Goal: Task Accomplishment & Management: Manage account settings

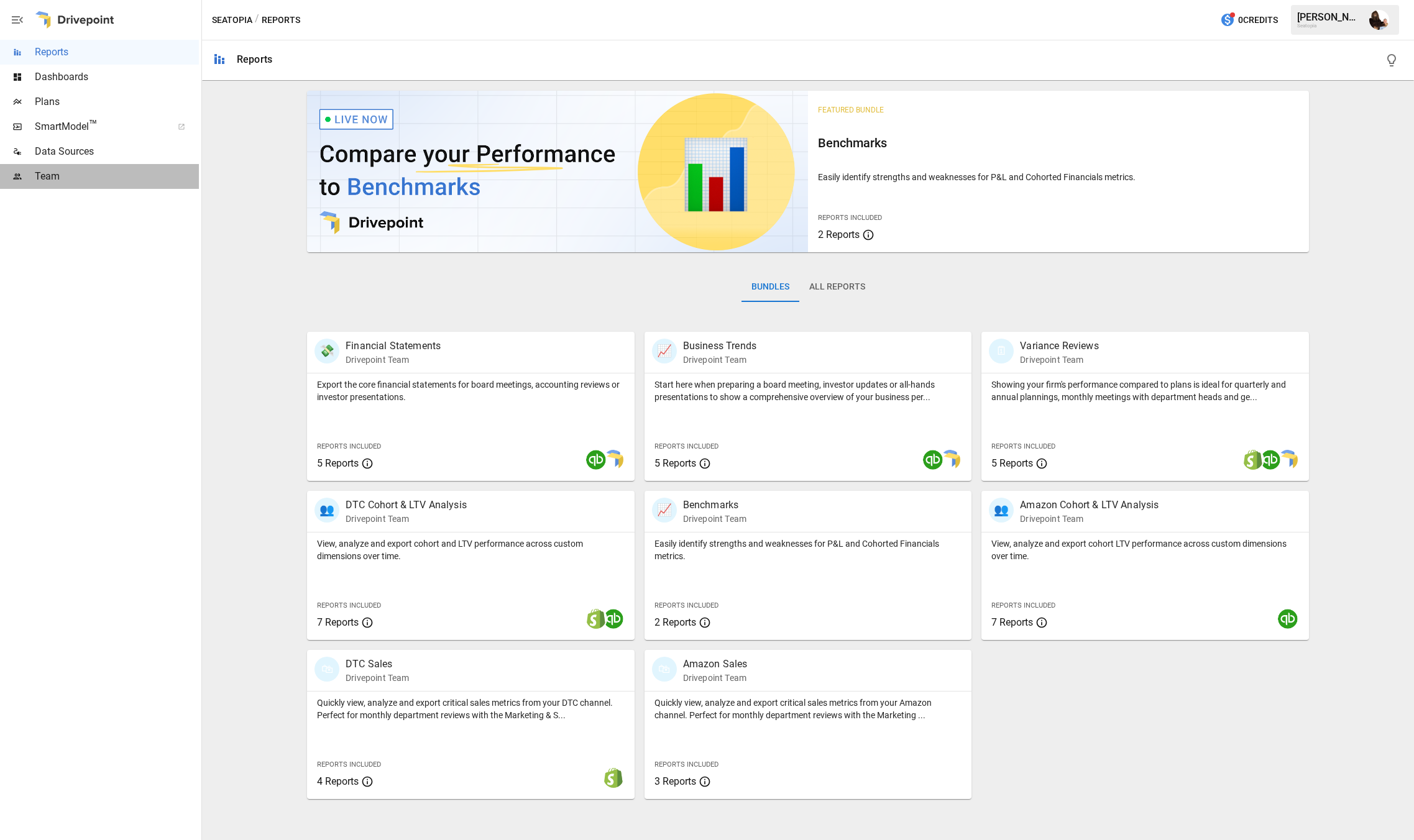
click at [62, 174] on span "Team" at bounding box center [116, 176] width 164 height 15
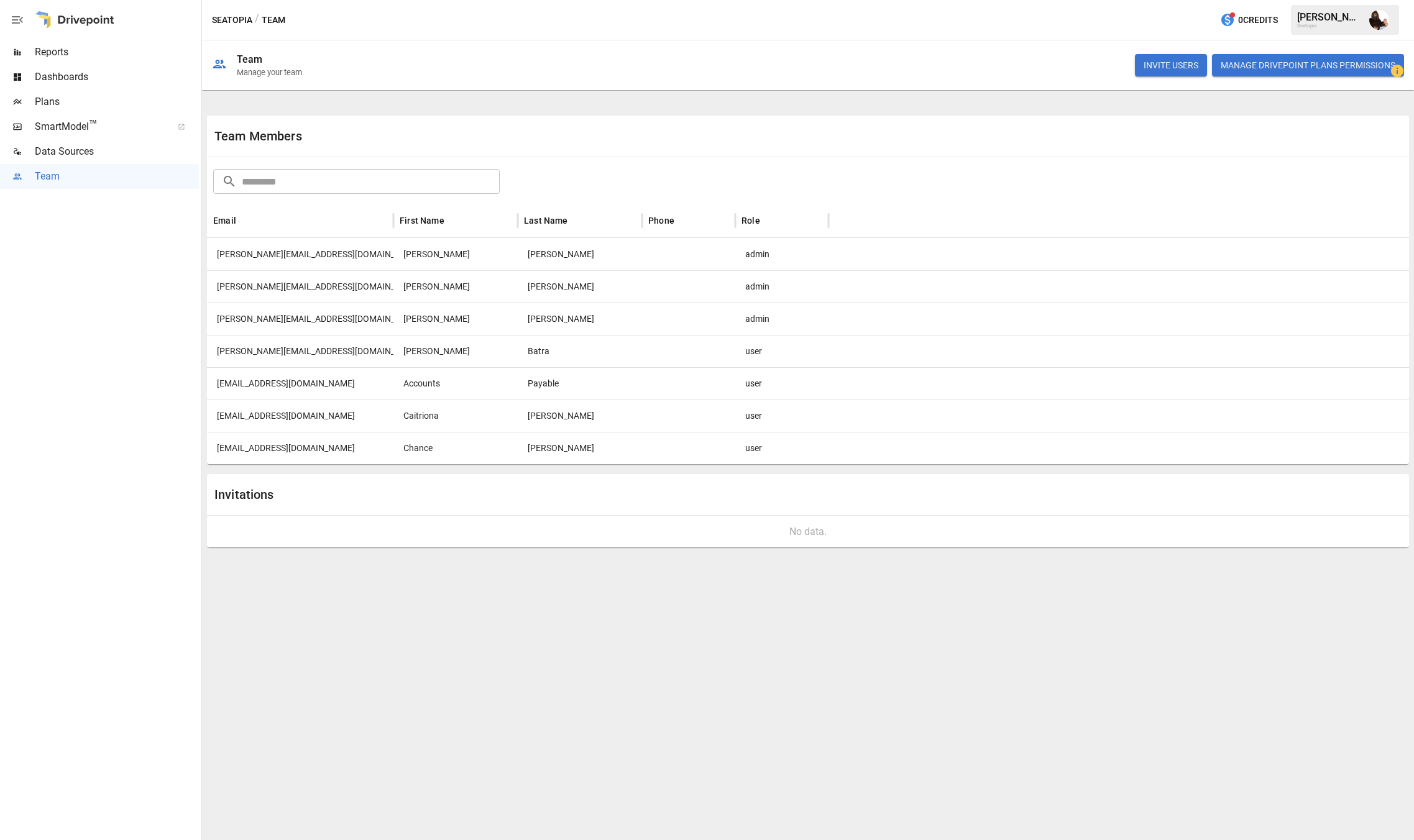
click at [564, 449] on div "[PERSON_NAME]" at bounding box center [579, 447] width 124 height 32
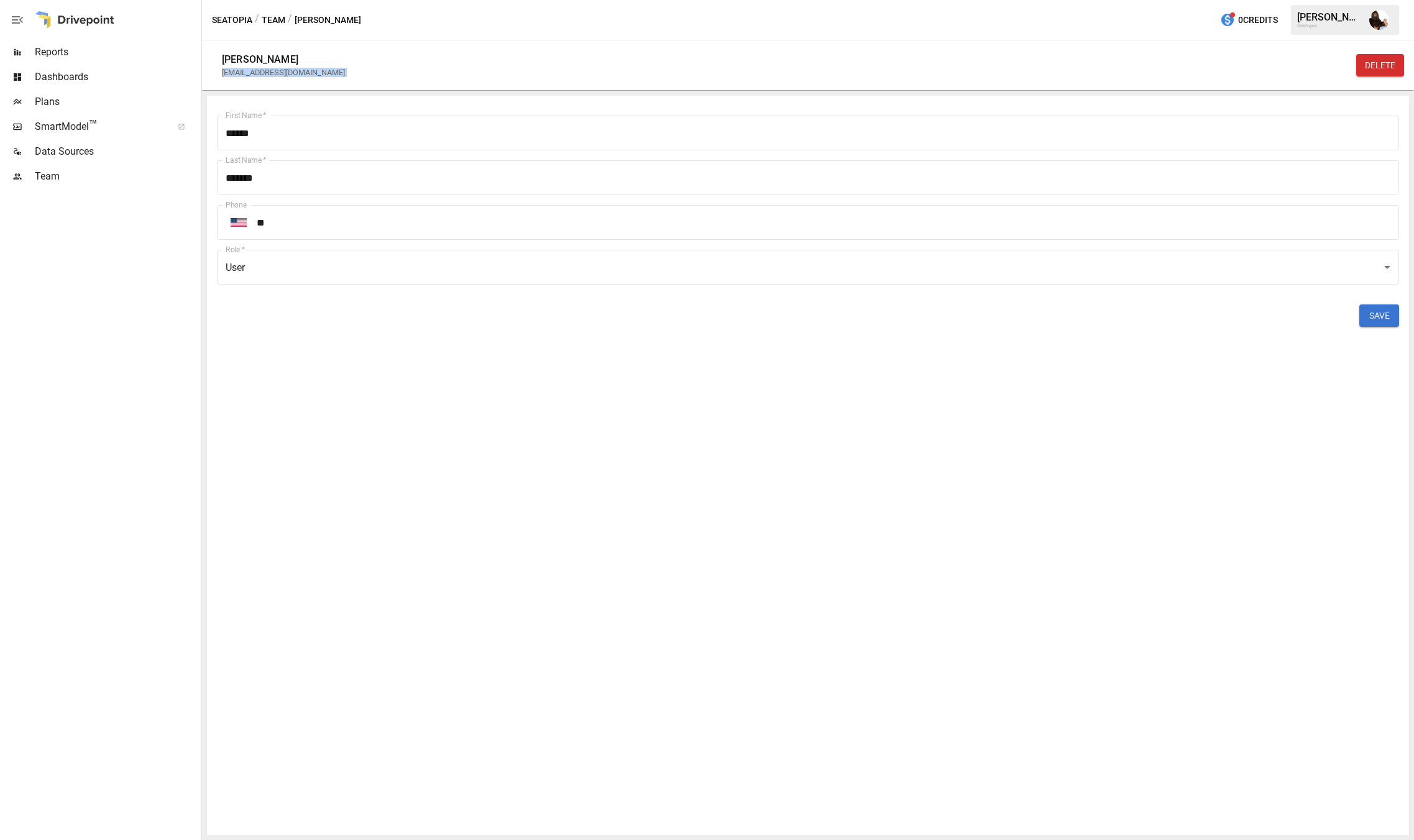
drag, startPoint x: 340, startPoint y: 72, endPoint x: 220, endPoint y: 72, distance: 120.0
click at [220, 72] on div "[PERSON_NAME] [EMAIL_ADDRESS][DOMAIN_NAME] DELETE" at bounding box center [808, 65] width 1212 height 49
copy div "[EMAIL_ADDRESS][DOMAIN_NAME] DELETE First Name   *"
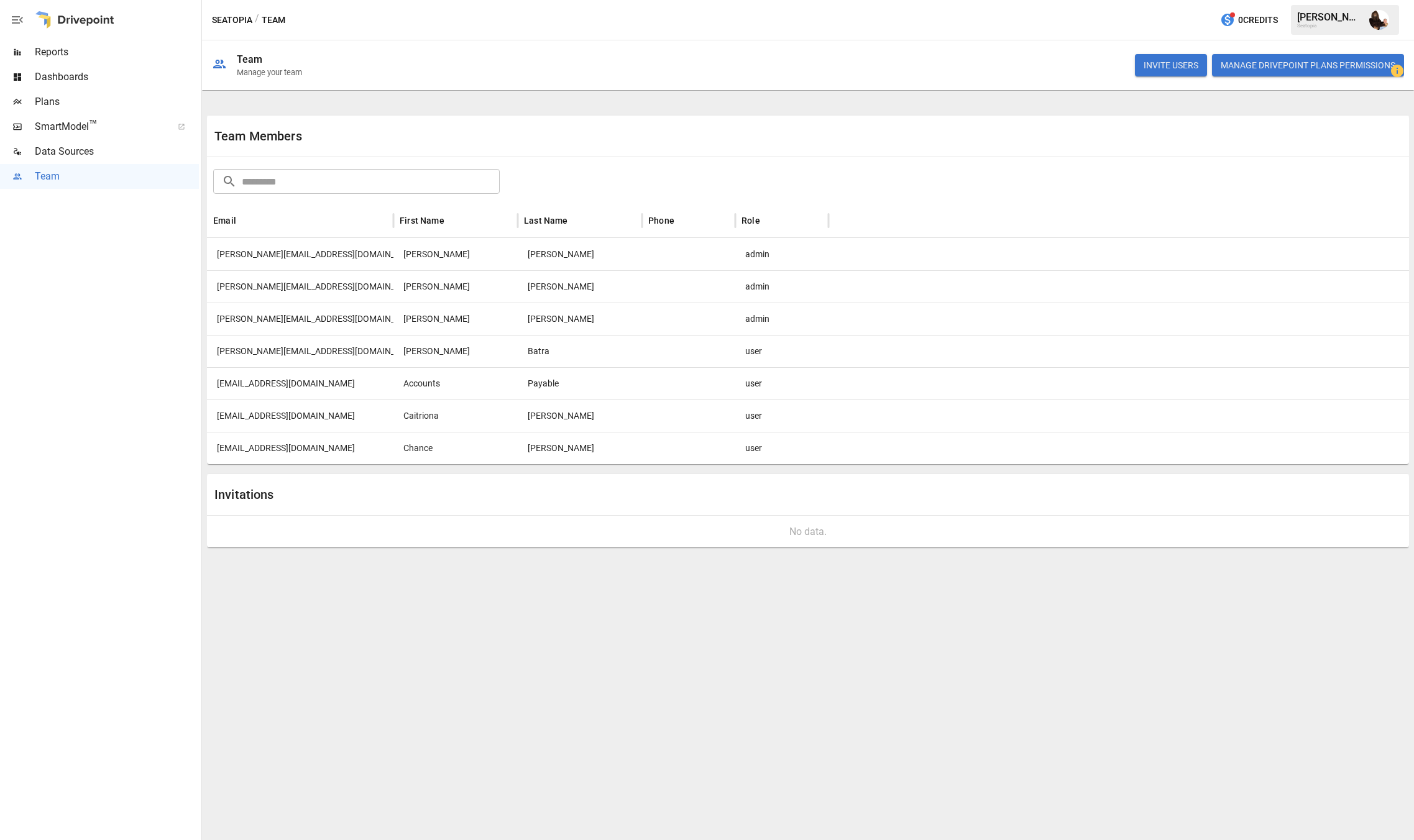
click at [287, 446] on div "[EMAIL_ADDRESS][DOMAIN_NAME]" at bounding box center [300, 447] width 186 height 32
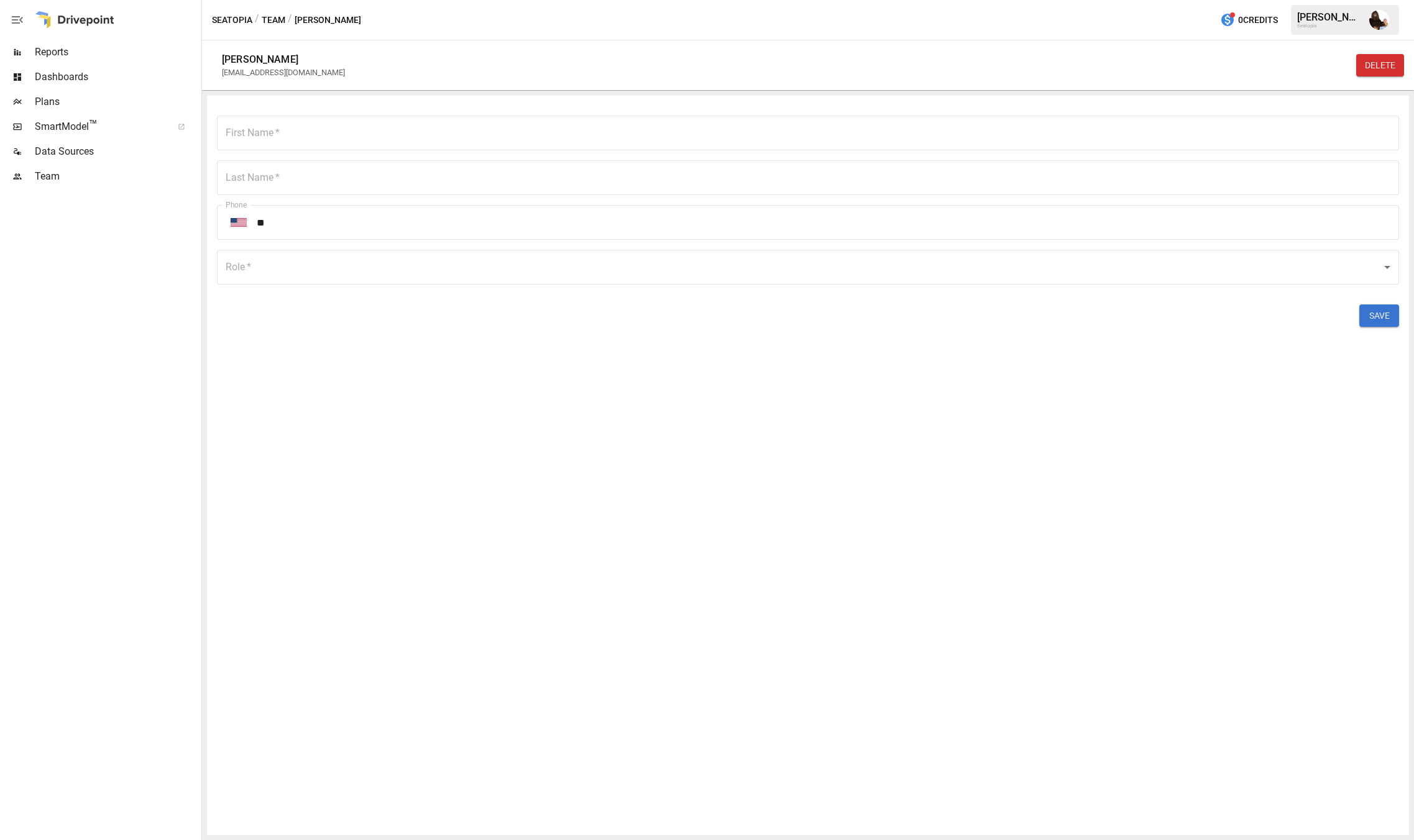
type input "******"
type input "*******"
click at [1079, 0] on body "Reports Dashboards Plans SmartModel ™ Data Sources Team Seatopia / Team / [PERS…" at bounding box center [707, 0] width 1414 height 0
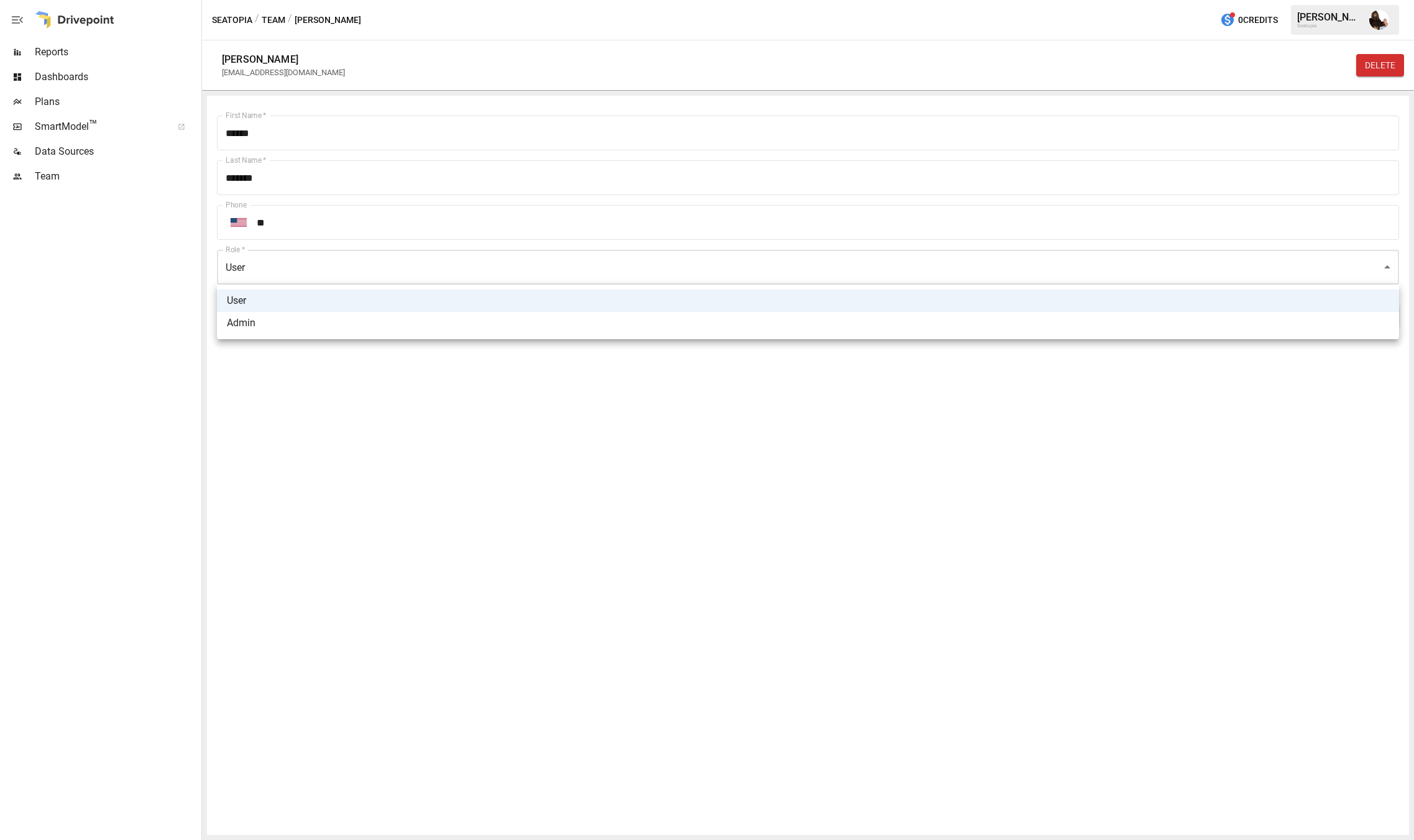
click at [914, 317] on li "Admin" at bounding box center [808, 323] width 1182 height 22
type input "*****"
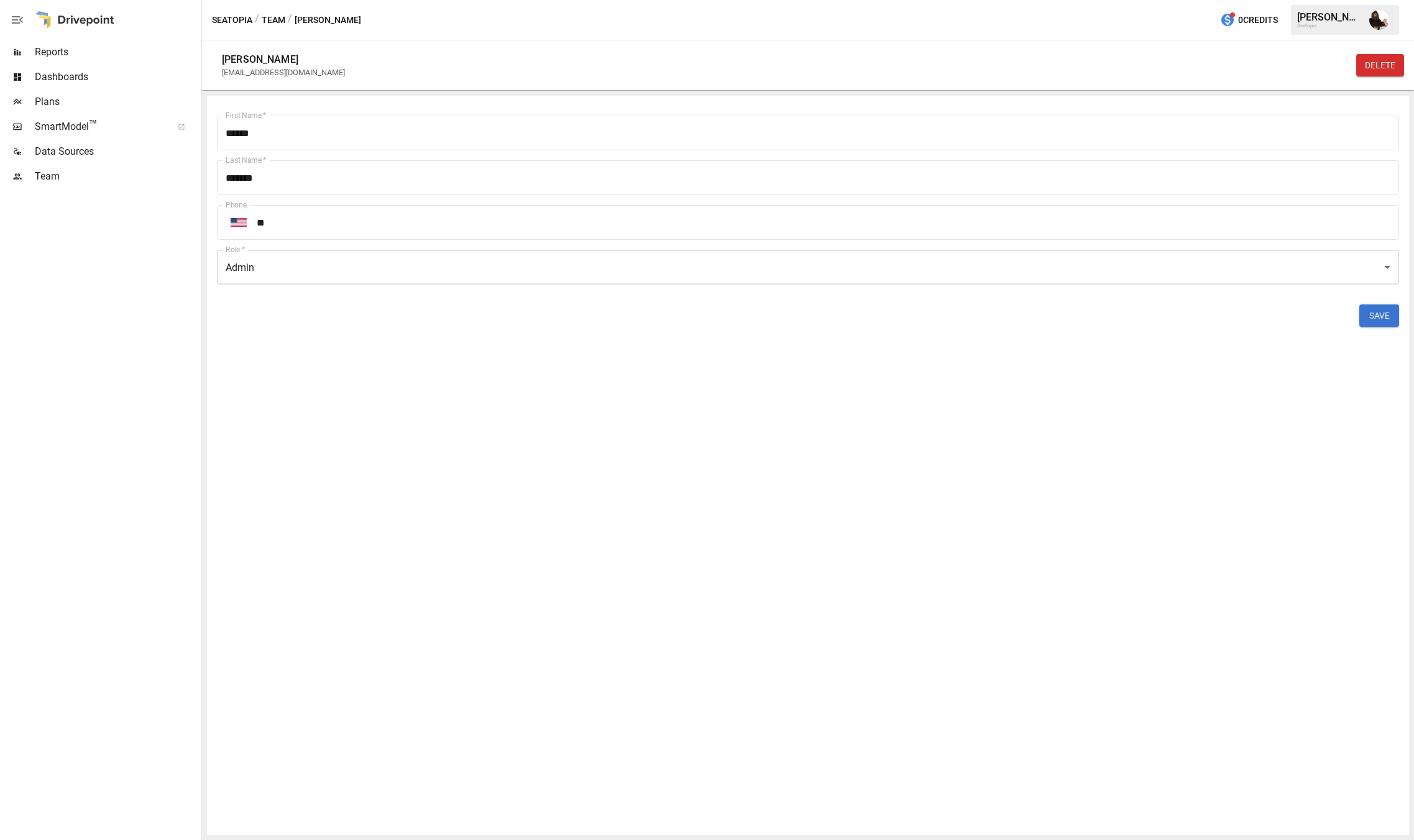
click at [1375, 315] on button "SAVE" at bounding box center [1379, 315] width 40 height 22
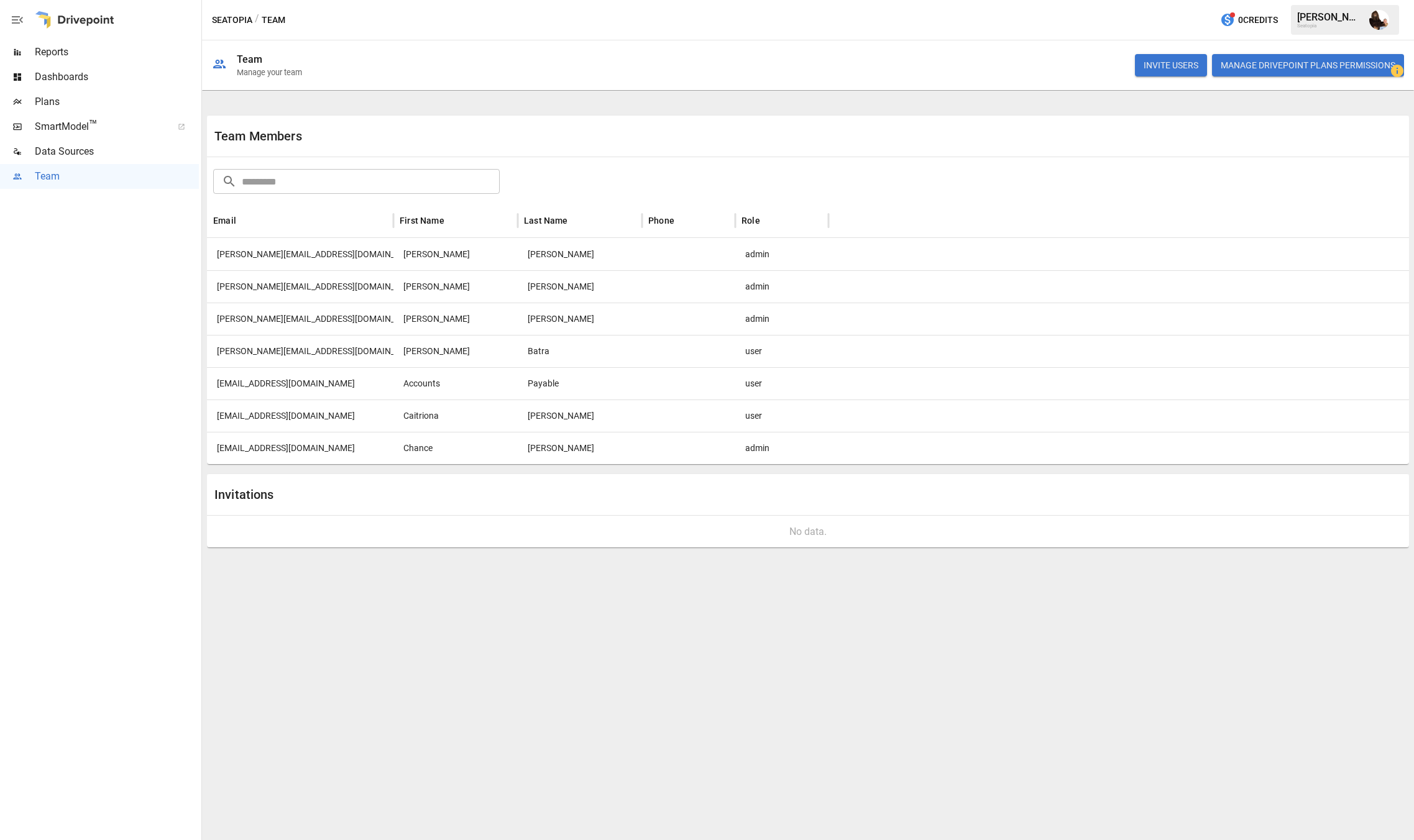
drag, startPoint x: 334, startPoint y: 451, endPoint x: 246, endPoint y: 446, distance: 88.1
click at [246, 446] on div "[EMAIL_ADDRESS][DOMAIN_NAME]" at bounding box center [300, 447] width 186 height 32
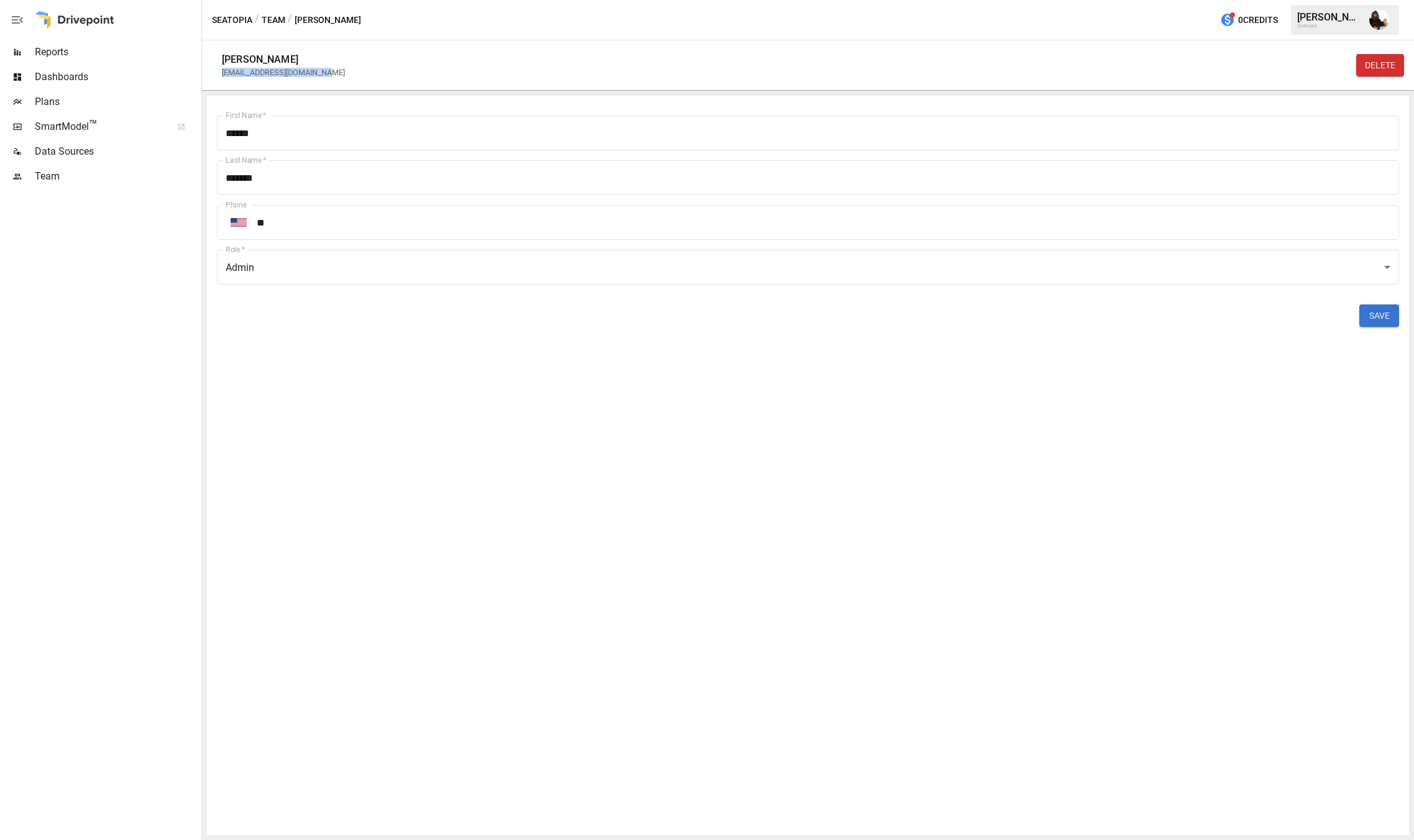
drag, startPoint x: 320, startPoint y: 72, endPoint x: 222, endPoint y: 67, distance: 98.1
click at [222, 68] on div "[EMAIL_ADDRESS][DOMAIN_NAME]" at bounding box center [285, 72] width 128 height 9
copy div "[EMAIL_ADDRESS][DOMAIN_NAME]"
click at [36, 95] on span "Plans" at bounding box center [116, 102] width 164 height 15
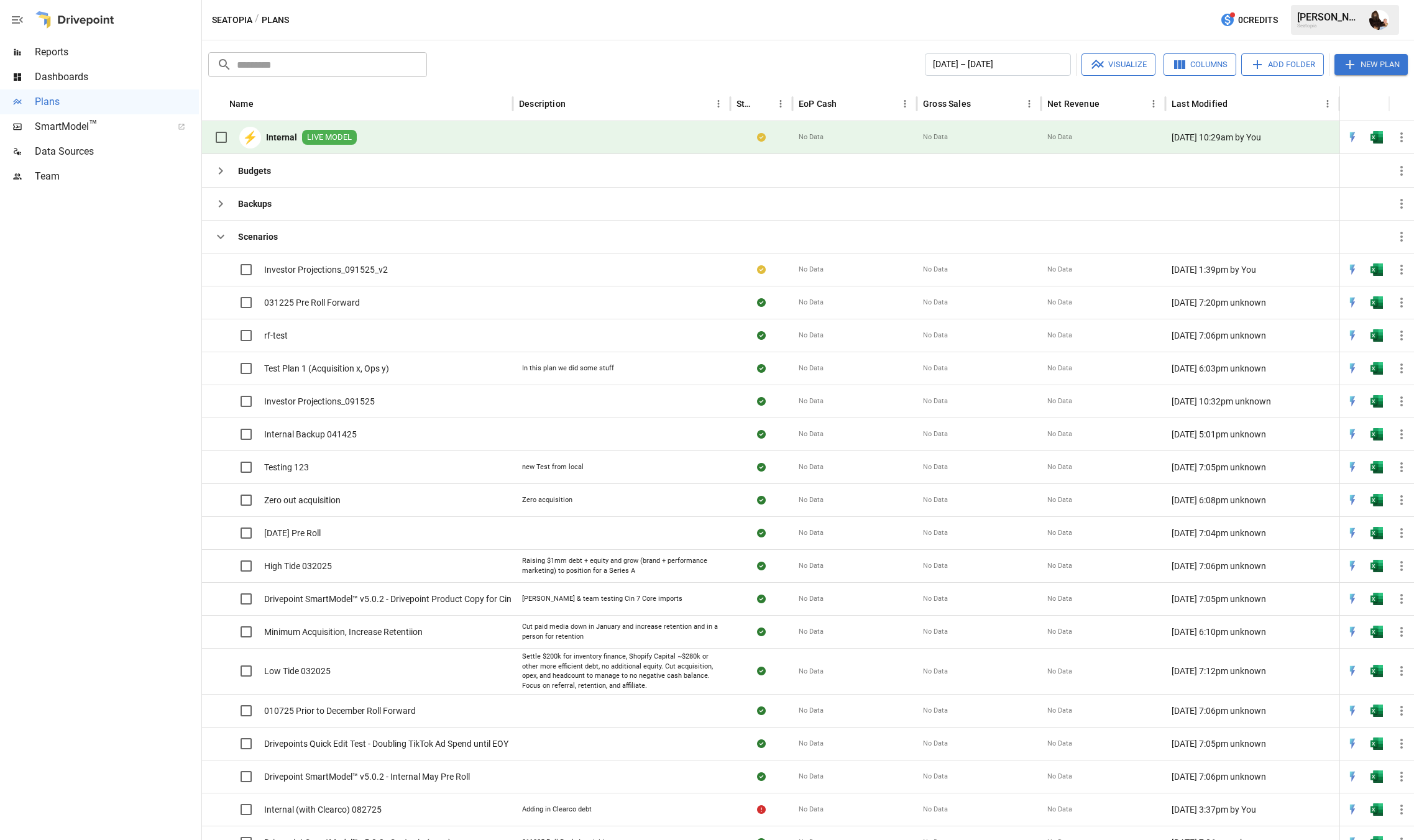
click at [1405, 272] on div at bounding box center [1409, 712] width 9 height 1116
click at [1404, 271] on icon "button" at bounding box center [1402, 269] width 15 height 15
click at [1374, 269] on div at bounding box center [707, 420] width 1414 height 840
click at [1374, 269] on img "Open in Excel" at bounding box center [1376, 269] width 12 height 12
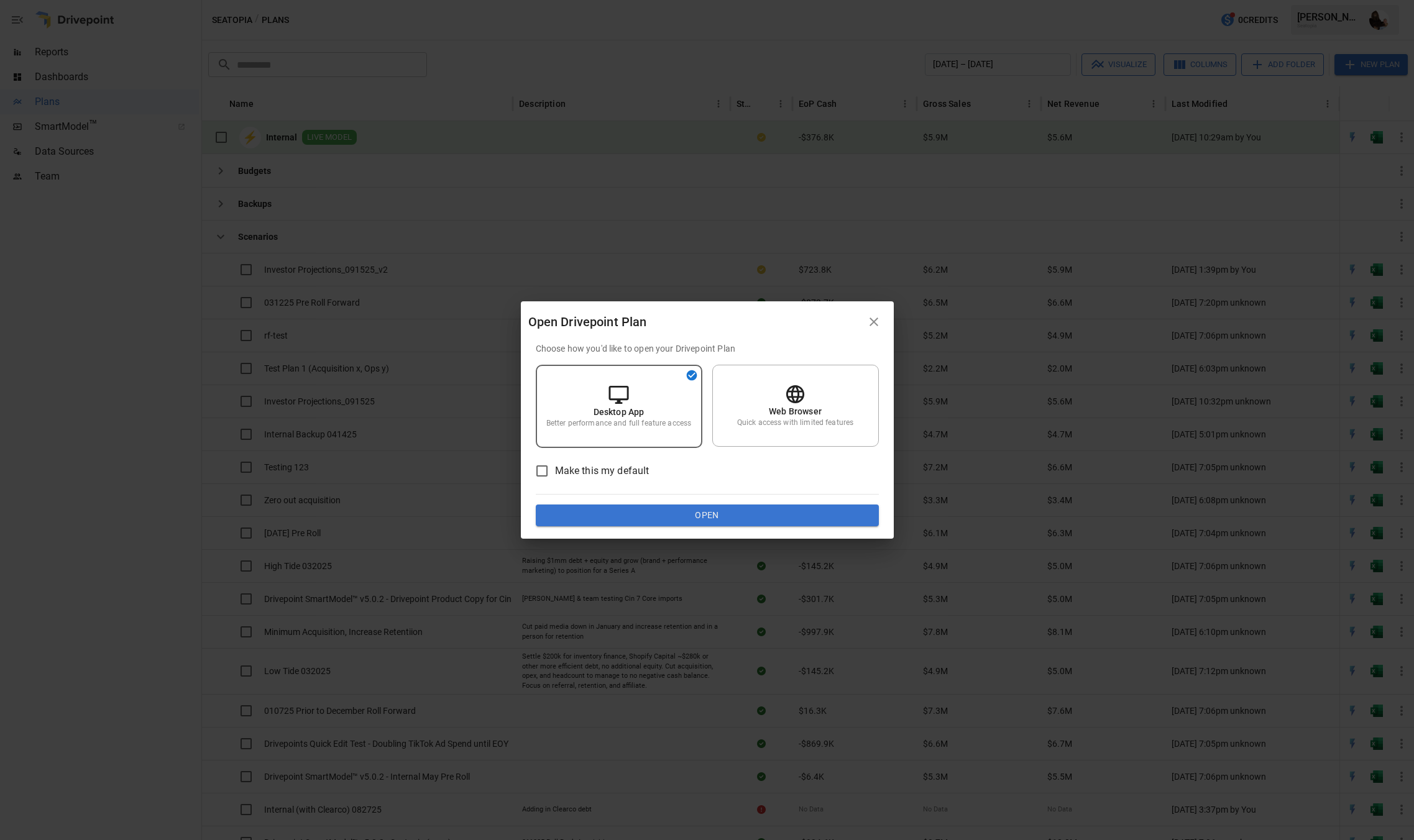
click at [702, 513] on button "Open" at bounding box center [707, 515] width 343 height 22
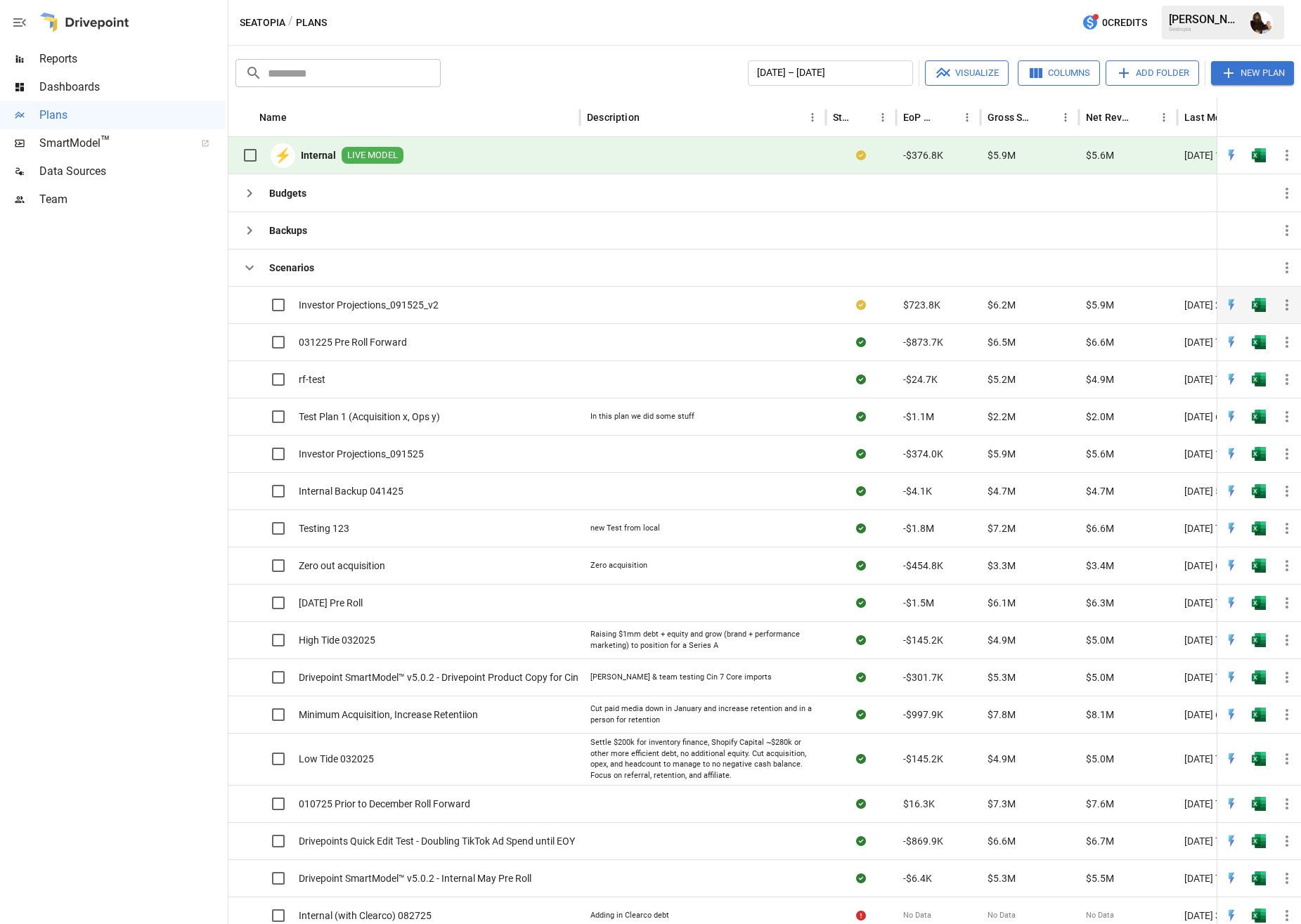
click at [402, 311] on span "Investor Projections_091525_v2" at bounding box center [369, 305] width 140 height 14
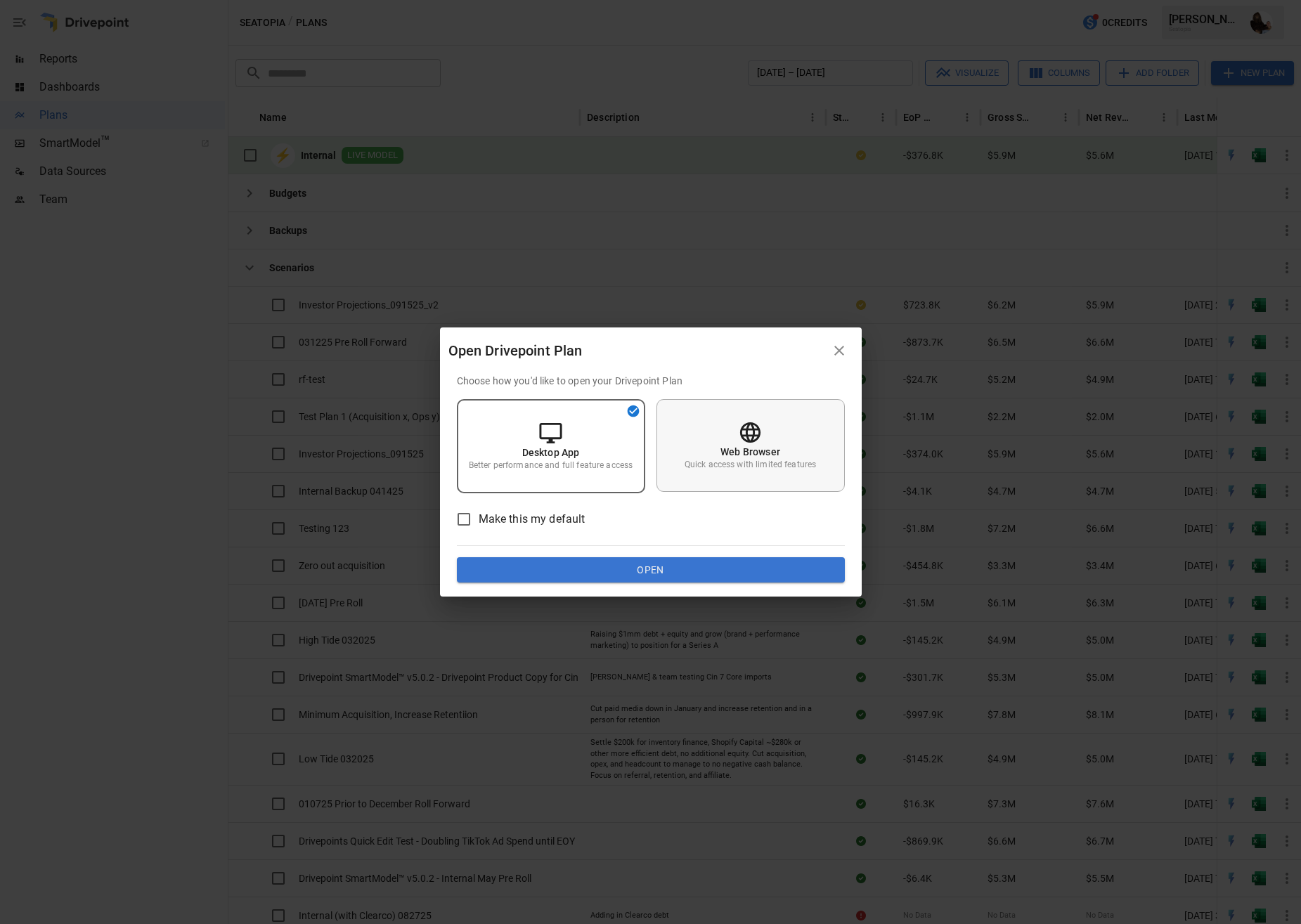
click at [787, 444] on div "Web Browser Quick access with limited features" at bounding box center [750, 445] width 188 height 93
click at [649, 567] on button "Open" at bounding box center [650, 569] width 388 height 25
